Goal: Navigation & Orientation: Find specific page/section

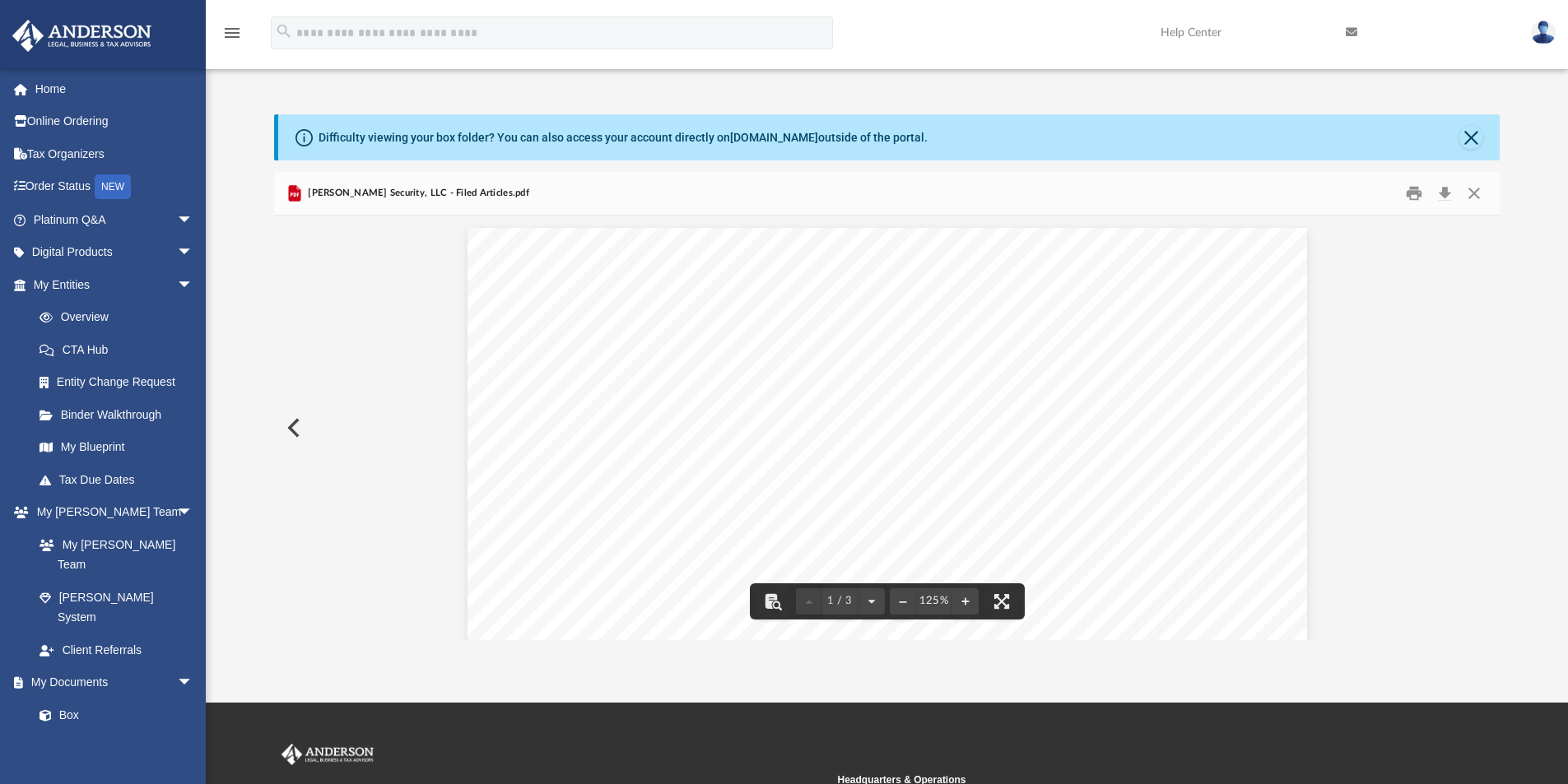
scroll to position [363, 1213]
click at [73, 699] on link "Box" at bounding box center [120, 715] width 195 height 33
click at [74, 699] on link "Box" at bounding box center [120, 715] width 195 height 33
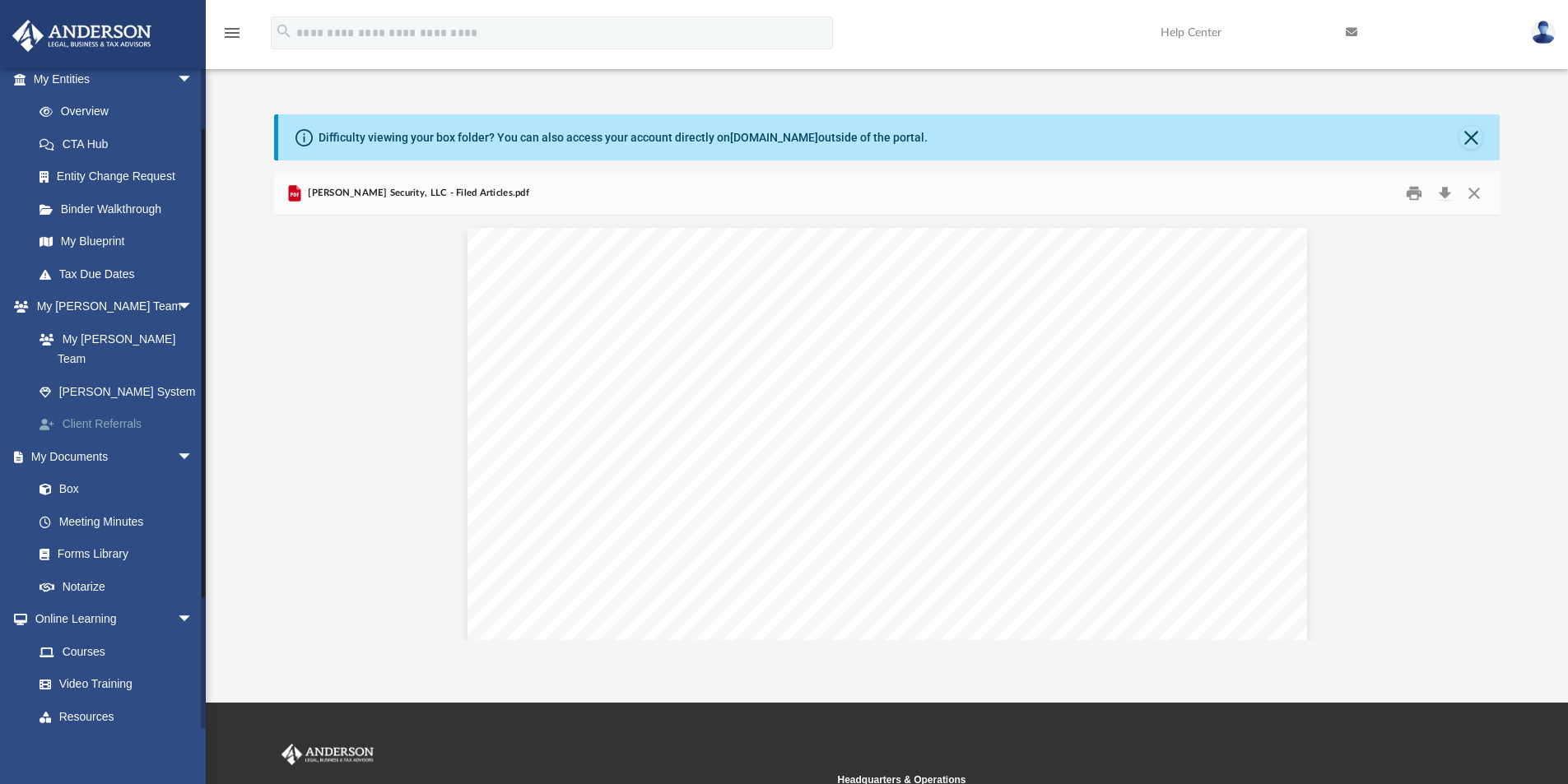
scroll to position [247, 0]
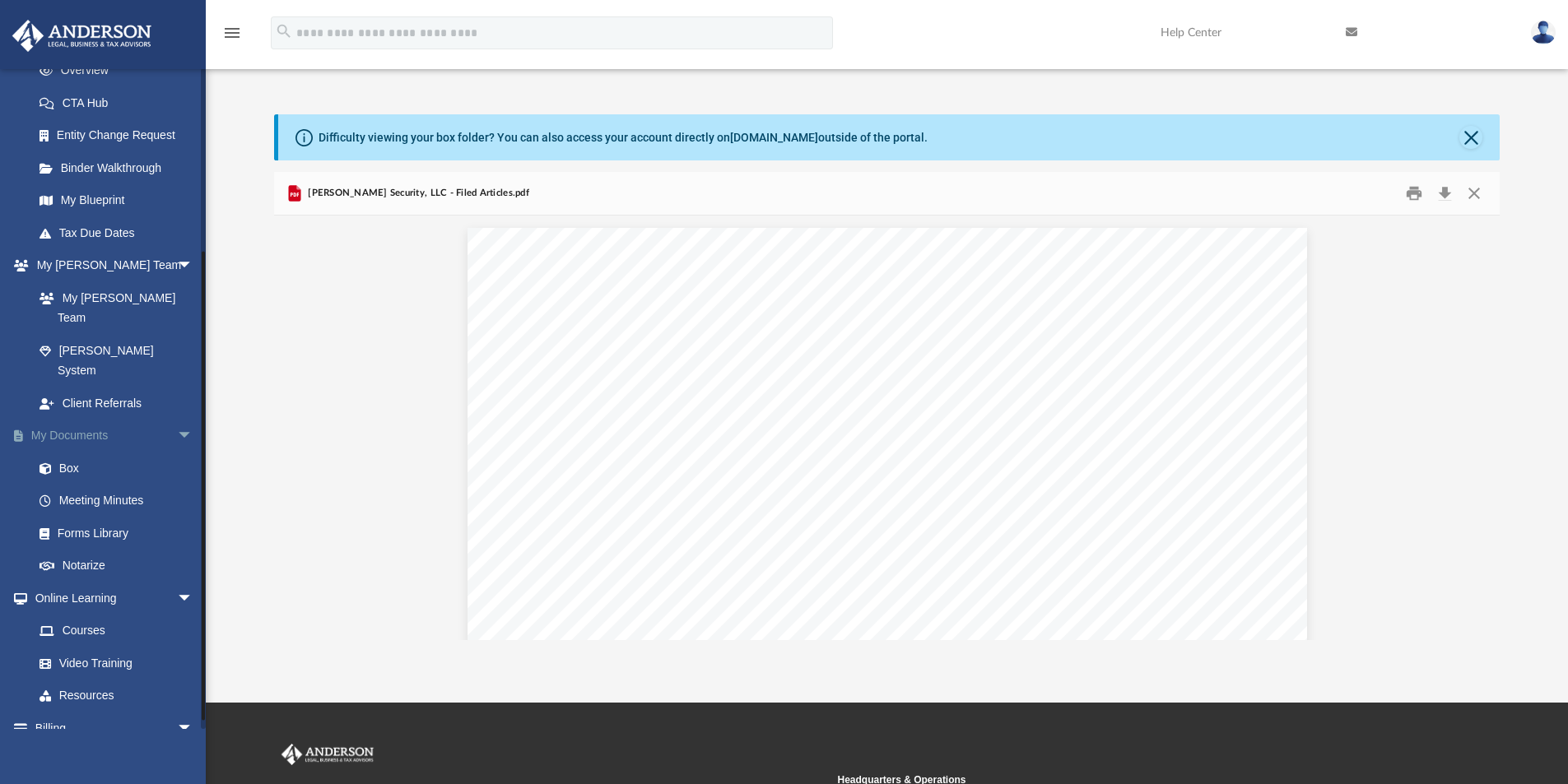
click at [67, 420] on link "My Documents arrow_drop_down" at bounding box center [115, 436] width 206 height 33
click at [65, 452] on link "Box" at bounding box center [120, 468] width 195 height 33
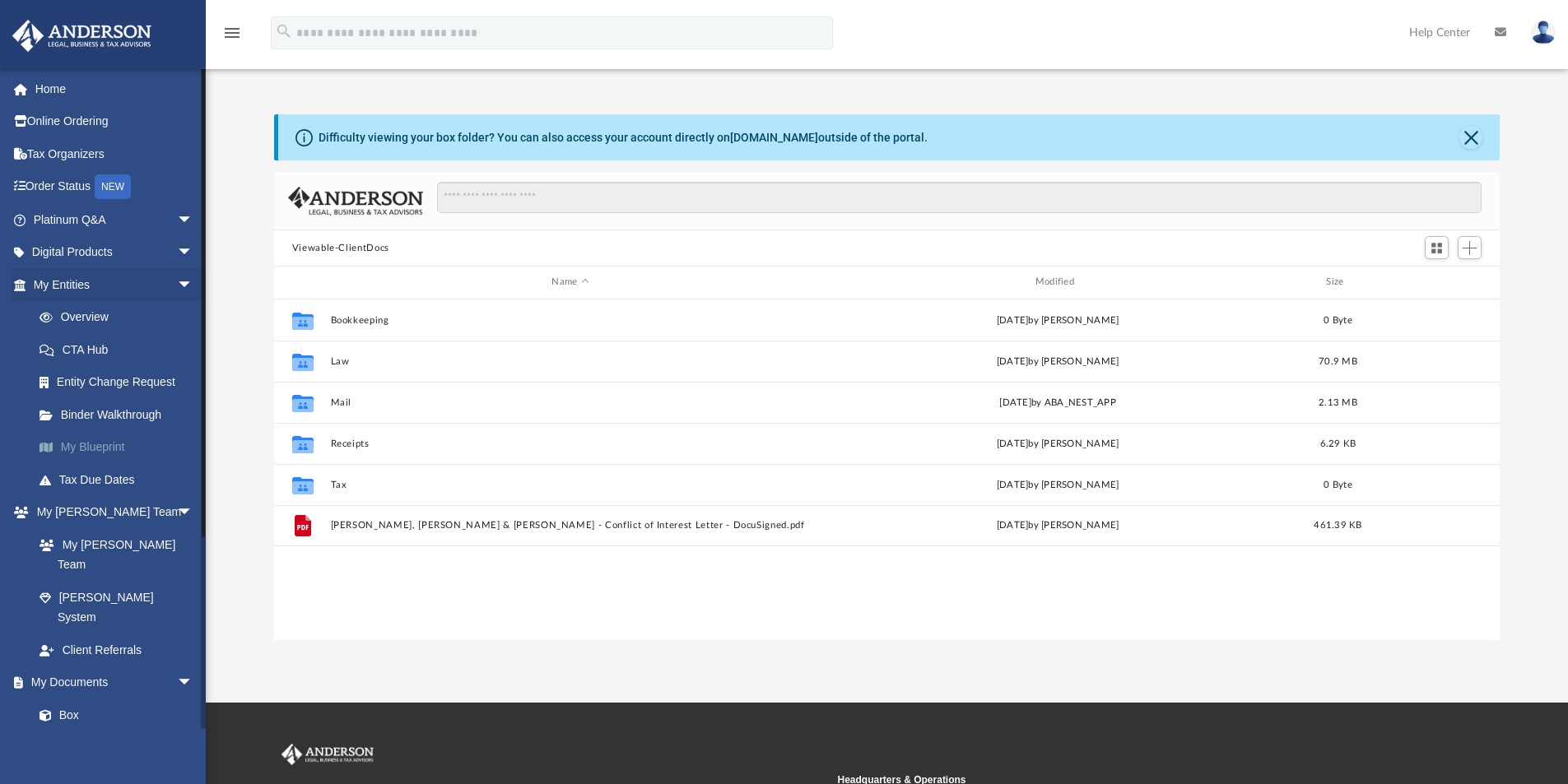
scroll to position [363, 1213]
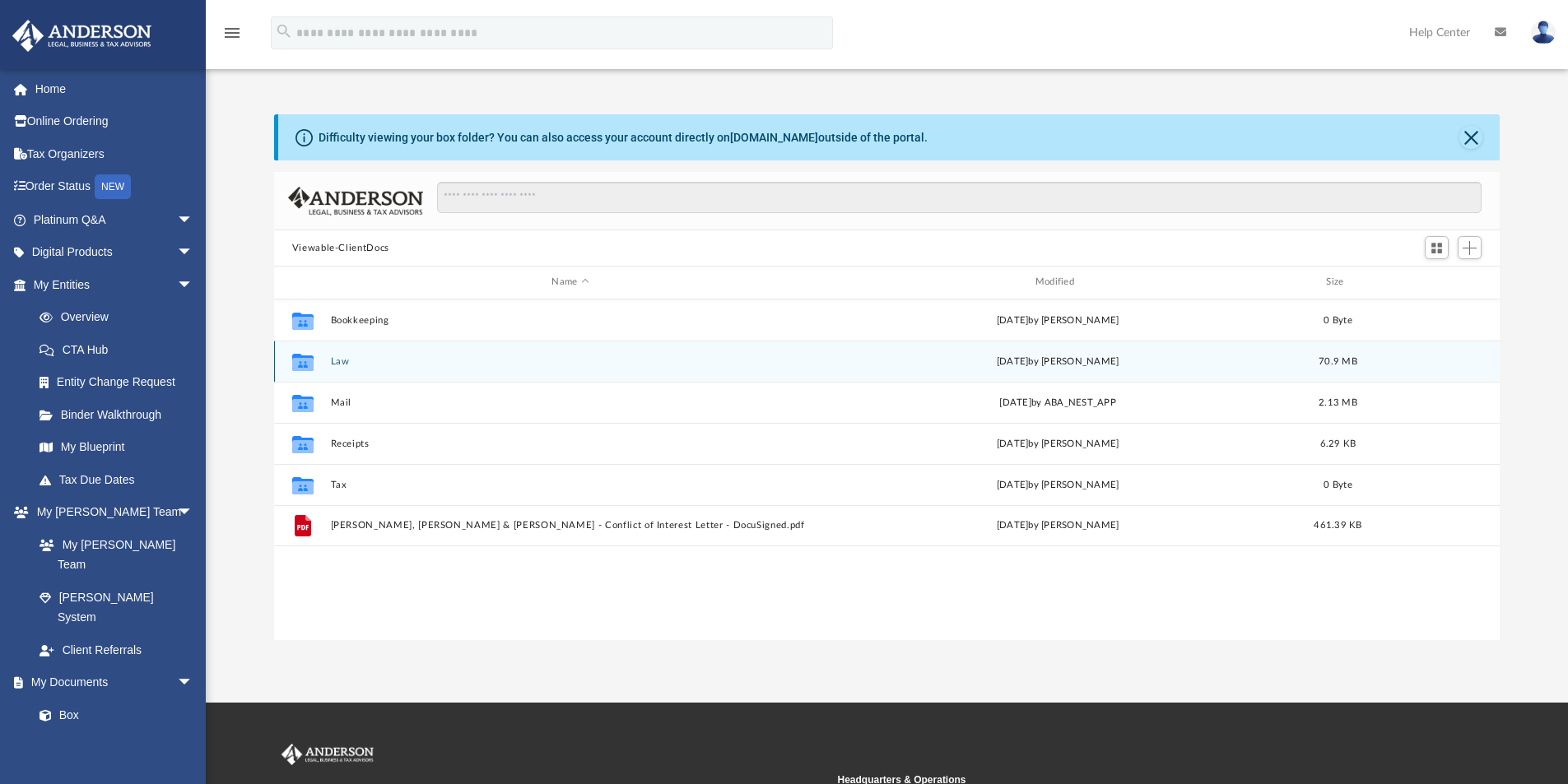
click at [339, 363] on button "Law" at bounding box center [570, 362] width 480 height 11
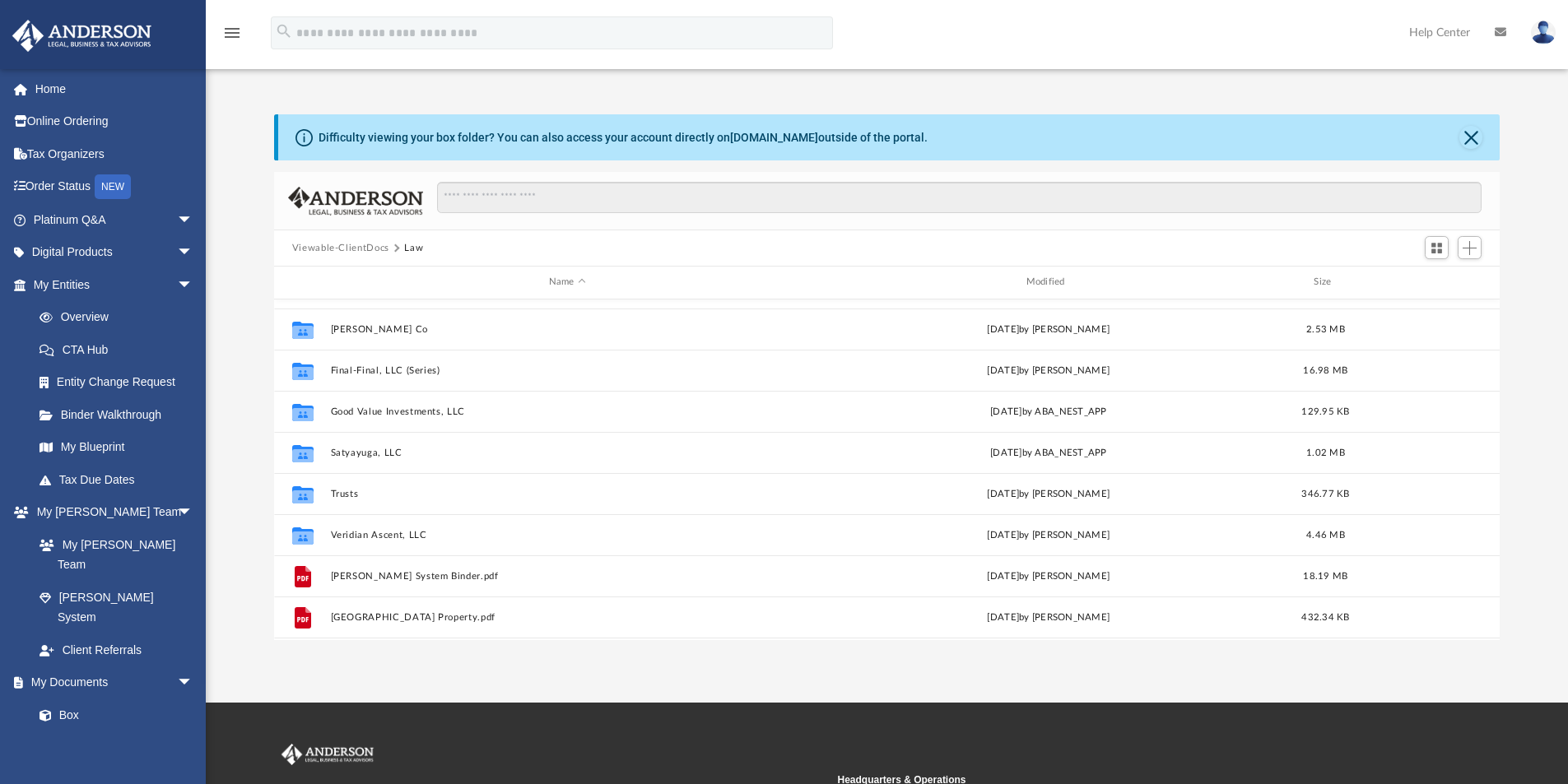
scroll to position [235, 0]
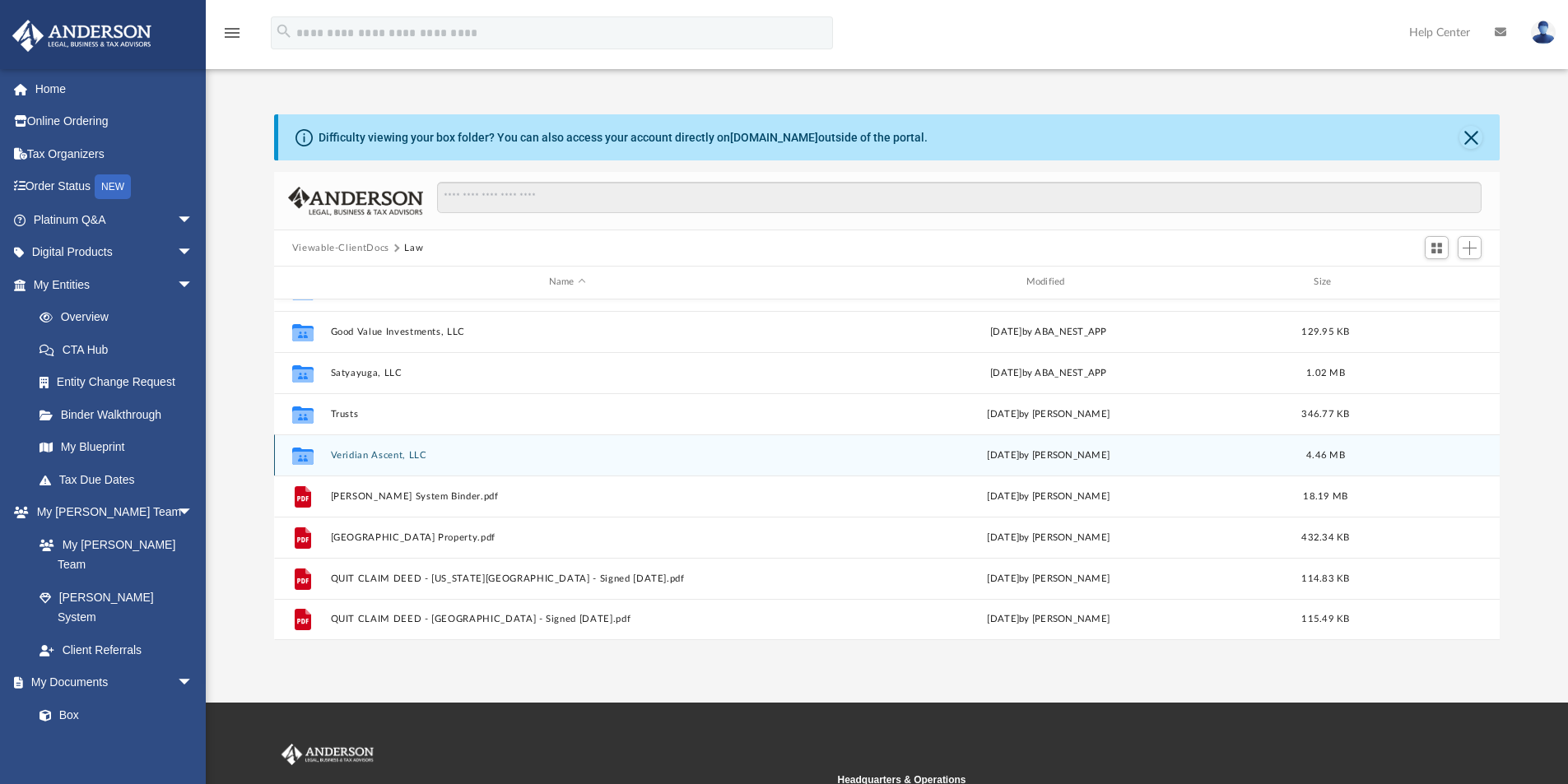
click at [390, 456] on button "Veridian Ascent, LLC" at bounding box center [567, 456] width 474 height 11
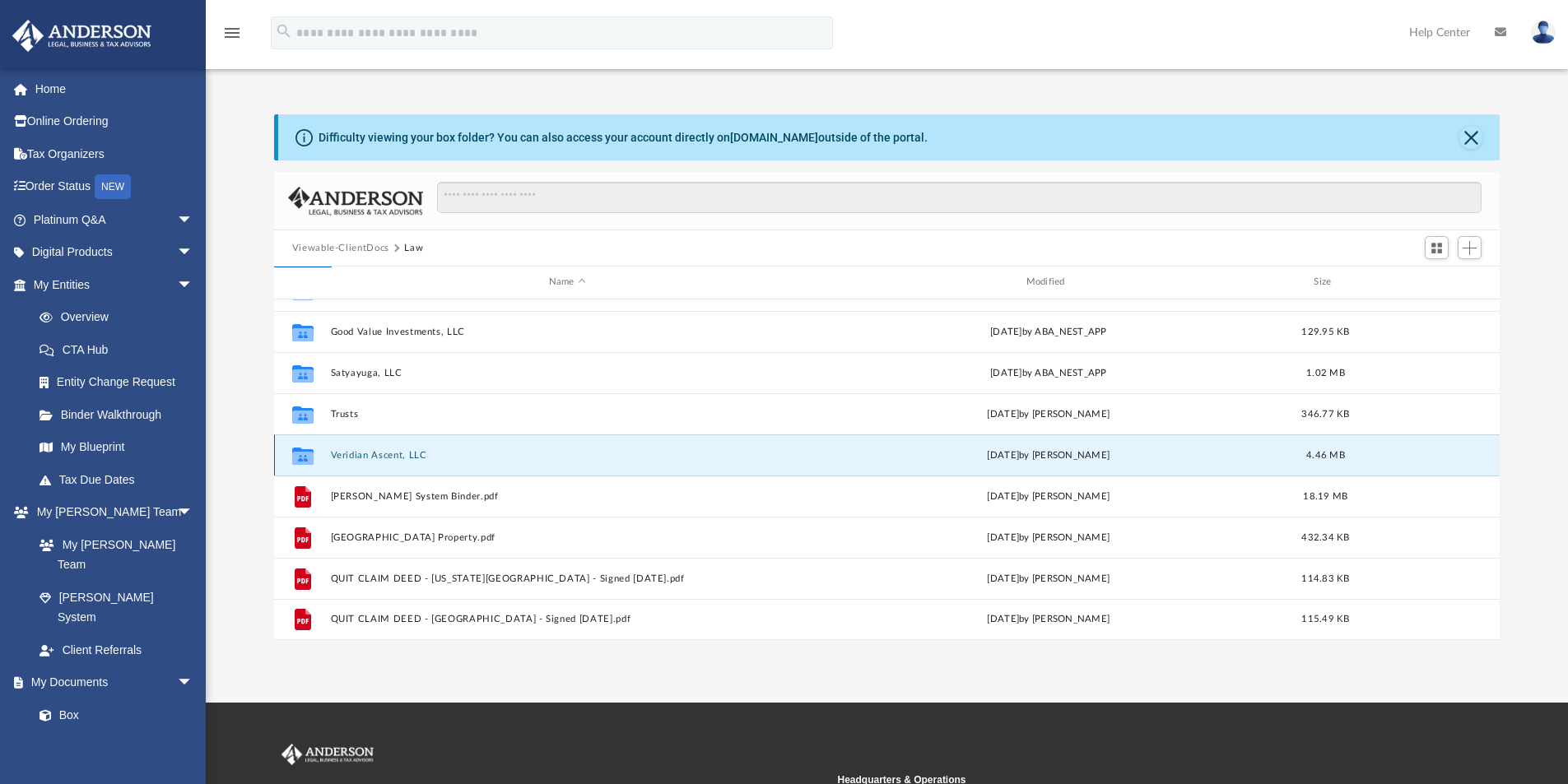
scroll to position [0, 0]
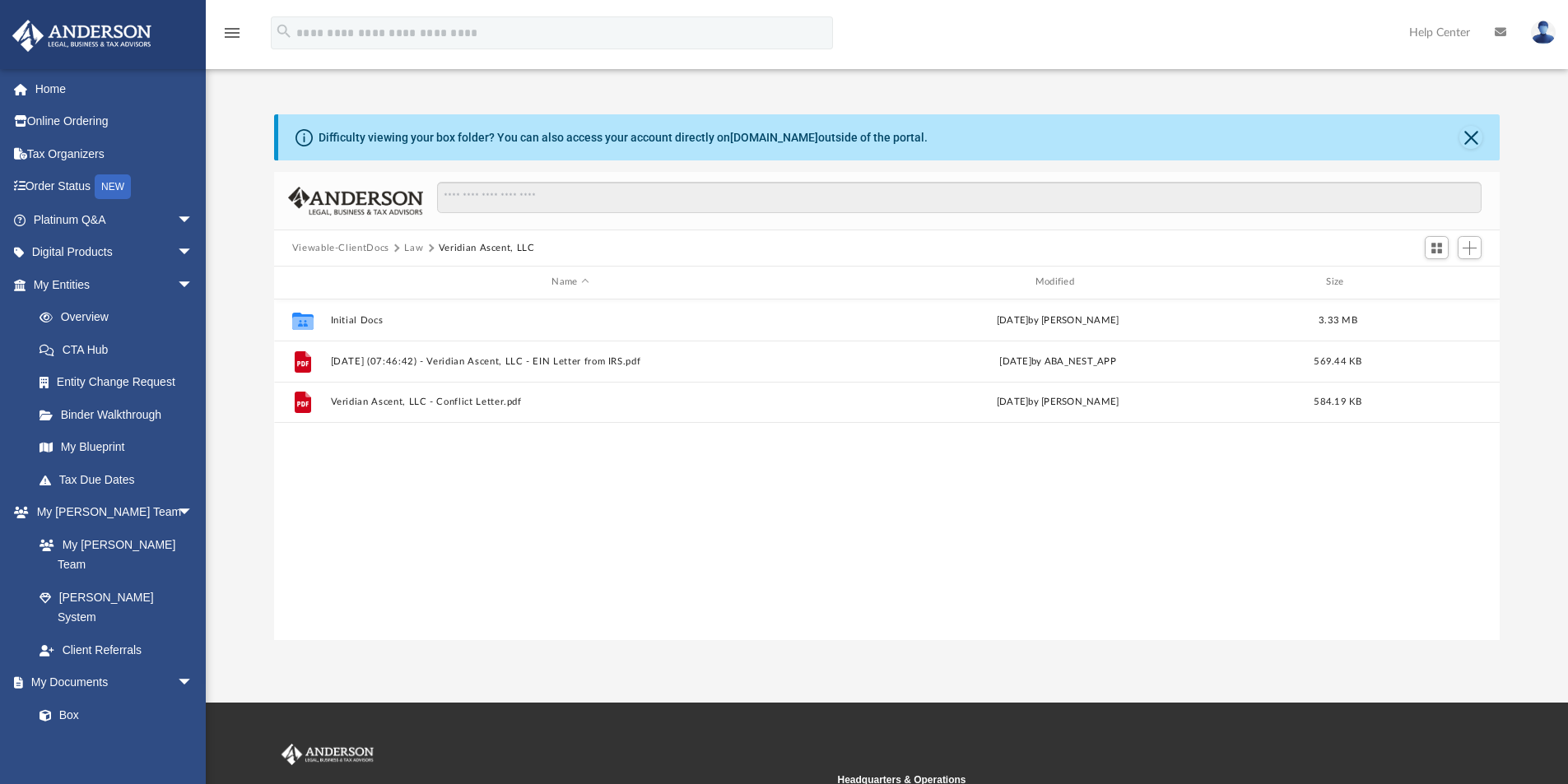
click at [327, 562] on div "Collaborated Folder Initial Docs [DATE] by [PERSON_NAME] 3.33 MB File [DATE] (0…" at bounding box center [887, 469] width 1227 height 340
